Goal: Task Accomplishment & Management: Manage account settings

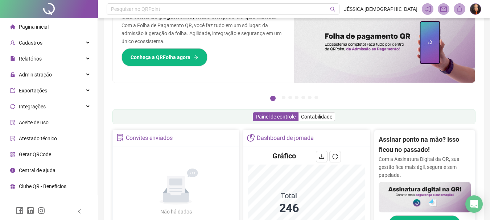
scroll to position [73, 0]
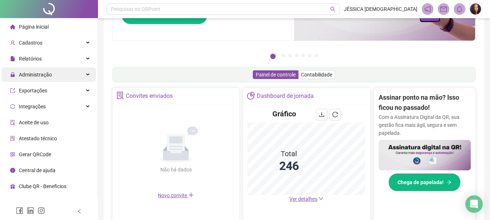
click at [43, 78] on span "Administração" at bounding box center [35, 75] width 33 height 6
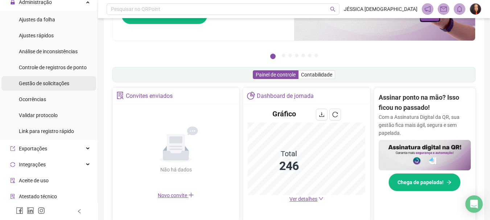
click at [61, 83] on span "Gestão de solicitações" at bounding box center [44, 84] width 50 height 6
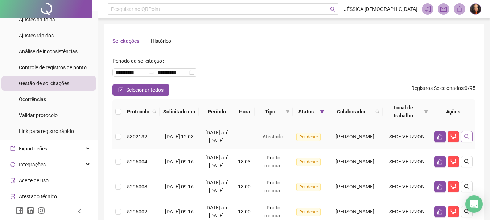
click at [469, 140] on icon "search" at bounding box center [467, 137] width 6 height 6
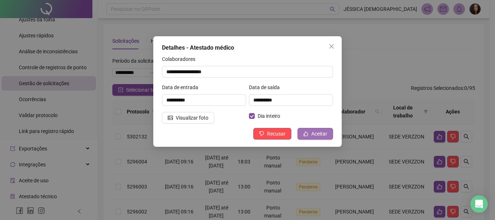
click at [326, 135] on span "Aceitar" at bounding box center [320, 134] width 16 height 8
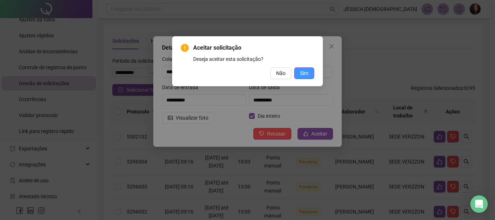
click at [306, 76] on span "Sim" at bounding box center [304, 73] width 8 height 8
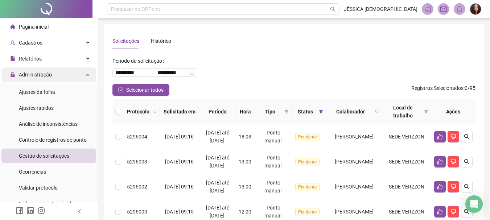
click at [41, 70] on span "Administração" at bounding box center [31, 74] width 42 height 15
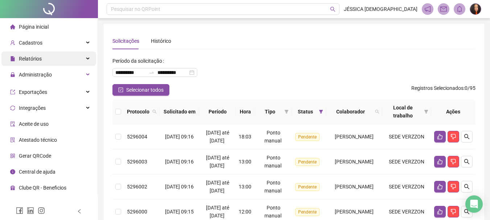
click at [46, 60] on div "Relatórios" at bounding box center [48, 59] width 95 height 15
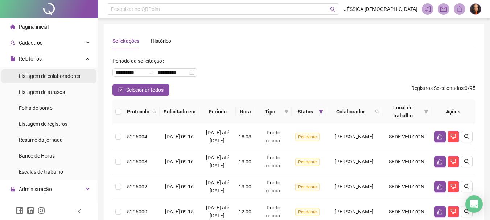
click at [49, 78] on span "Listagem de colaboradores" at bounding box center [49, 76] width 61 height 6
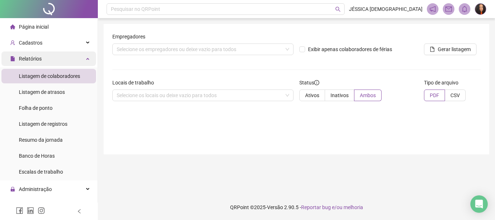
click at [51, 62] on div "Relatórios" at bounding box center [48, 59] width 95 height 15
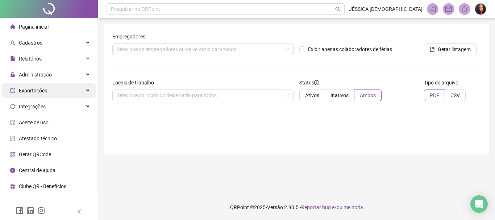
click at [46, 92] on div "Exportações" at bounding box center [48, 90] width 95 height 15
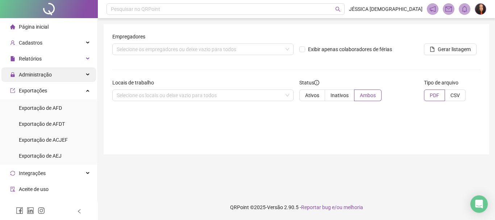
click at [52, 74] on div "Administração" at bounding box center [48, 74] width 95 height 15
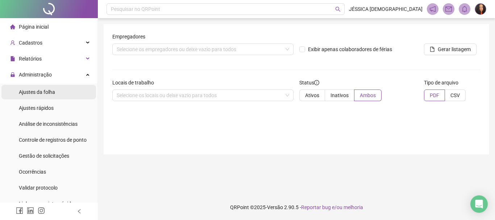
click at [55, 98] on li "Ajustes da folha" at bounding box center [48, 92] width 95 height 15
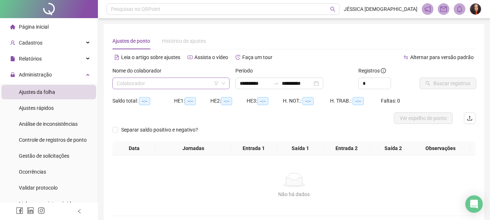
click at [143, 83] on input "search" at bounding box center [168, 83] width 102 height 11
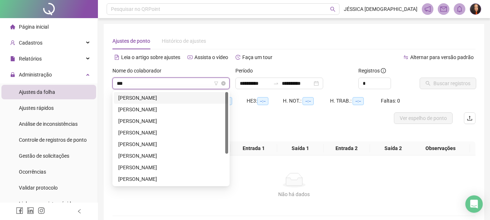
type input "****"
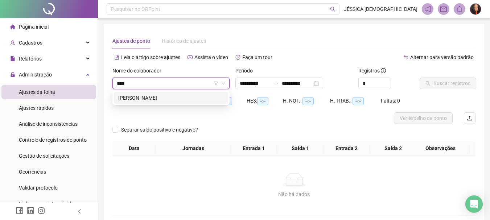
click at [144, 99] on div "[PERSON_NAME]" at bounding box center [171, 98] width 106 height 8
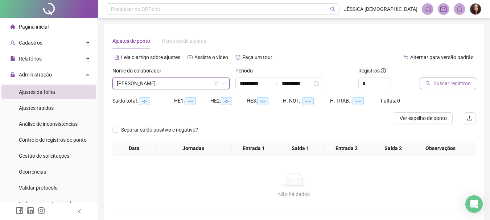
click at [452, 83] on span "Buscar registros" at bounding box center [451, 83] width 37 height 8
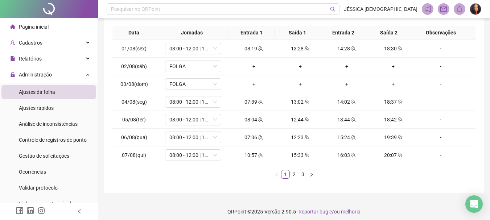
scroll to position [126, 0]
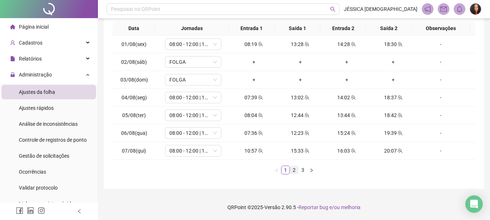
click at [293, 169] on link "2" at bounding box center [294, 170] width 8 height 8
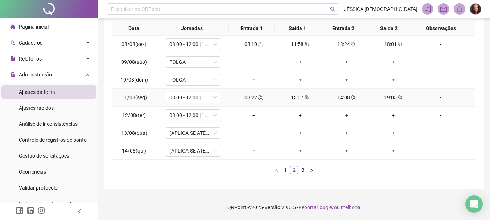
click at [253, 100] on div "08:22" at bounding box center [254, 98] width 41 height 8
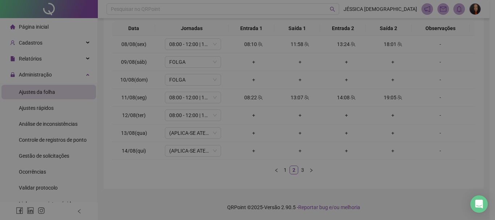
type input "**********"
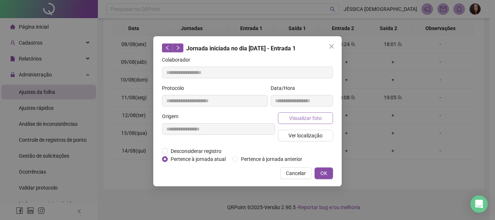
click at [307, 117] on span "Visualizar foto" at bounding box center [305, 118] width 33 height 8
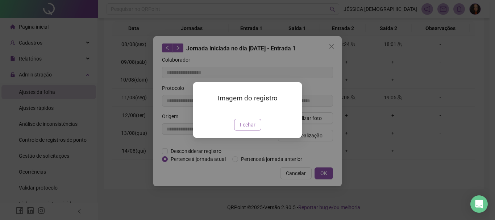
click at [252, 129] on span "Fechar" at bounding box center [248, 125] width 16 height 8
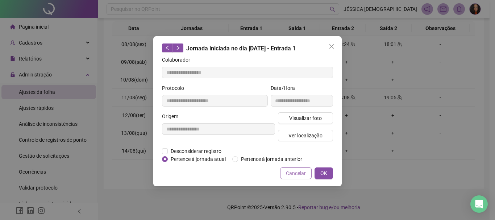
click at [291, 170] on span "Cancelar" at bounding box center [296, 173] width 20 height 8
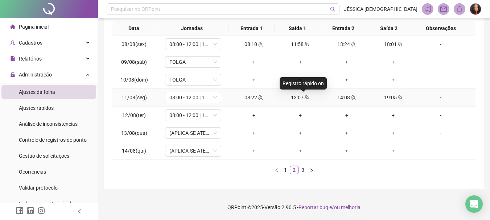
click at [304, 98] on icon "team" at bounding box center [306, 97] width 5 height 5
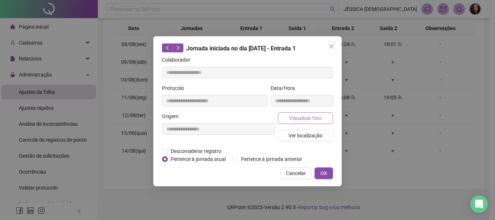
type input "**********"
click at [303, 122] on button "Visualizar foto" at bounding box center [305, 118] width 55 height 12
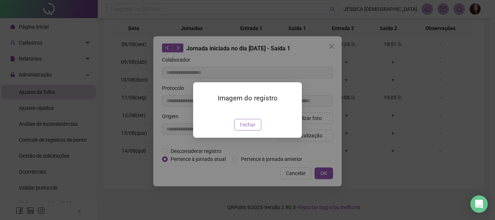
click at [251, 129] on span "Fechar" at bounding box center [248, 125] width 16 height 8
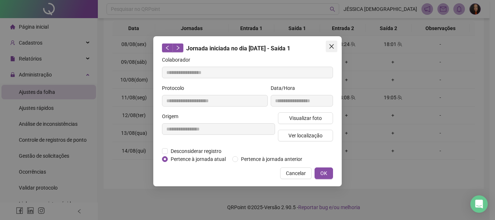
click at [333, 48] on icon "close" at bounding box center [332, 46] width 4 height 4
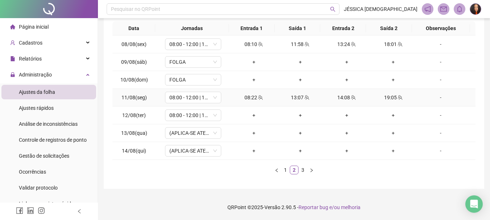
click at [384, 99] on div "19:05" at bounding box center [393, 98] width 41 height 8
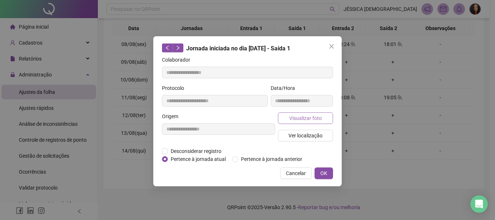
type input "**********"
click at [287, 120] on button "Visualizar foto" at bounding box center [305, 118] width 55 height 12
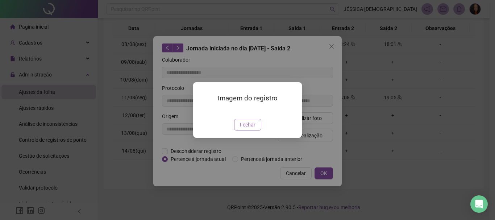
click at [256, 131] on button "Fechar" at bounding box center [247, 125] width 27 height 12
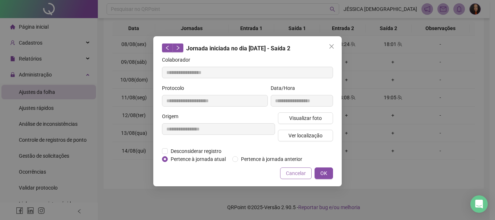
click at [298, 176] on span "Cancelar" at bounding box center [296, 173] width 20 height 8
